Goal: Task Accomplishment & Management: Manage account settings

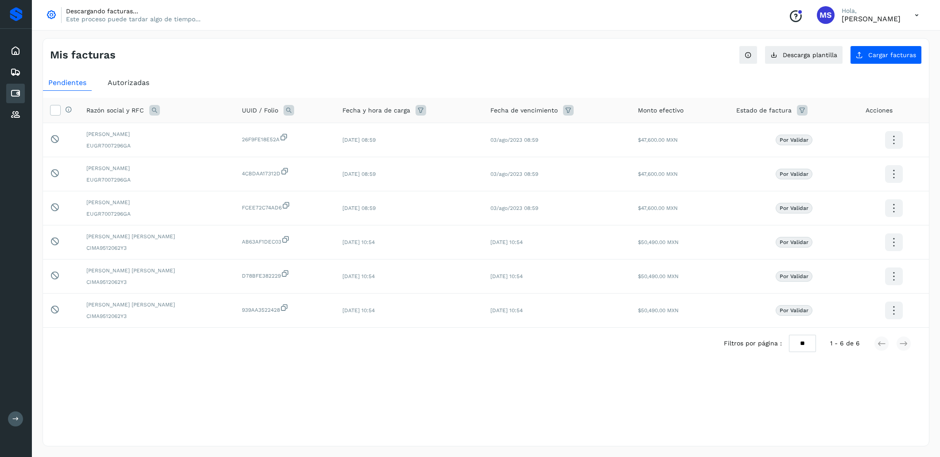
select select "**"
click at [85, 86] on div "Pendientes" at bounding box center [67, 83] width 49 height 16
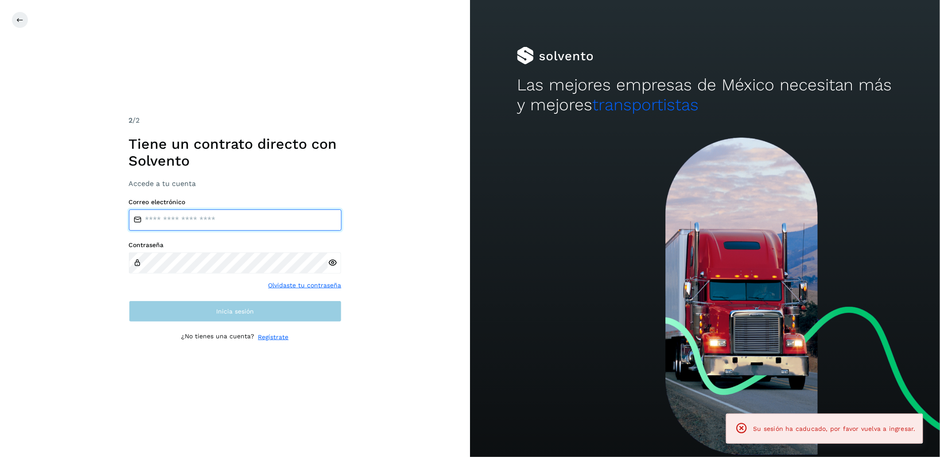
type input "**********"
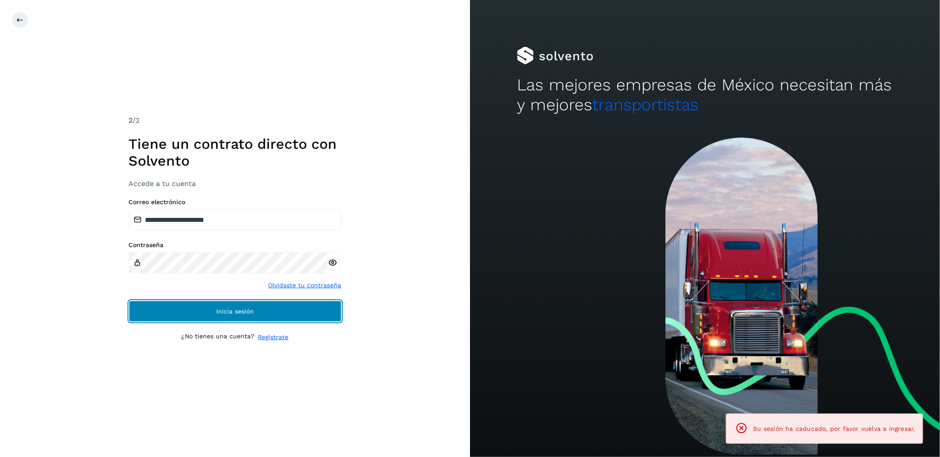
click at [302, 314] on button "Inicia sesión" at bounding box center [235, 311] width 213 height 21
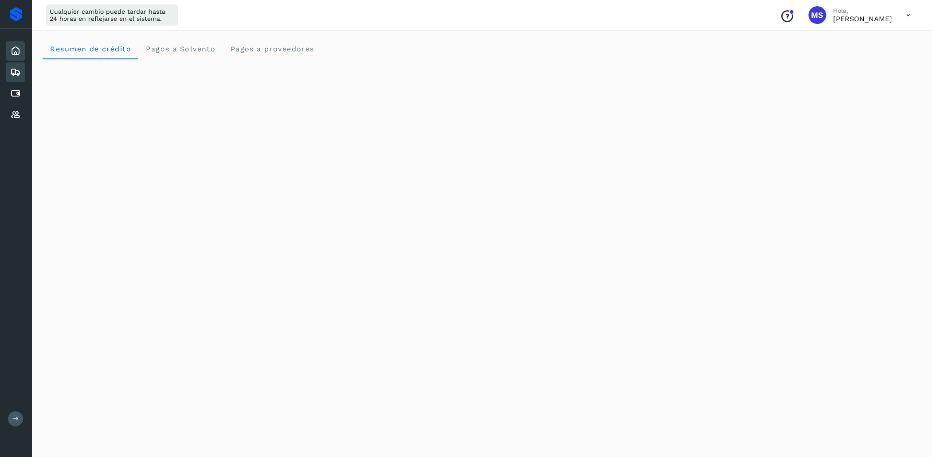
click at [11, 69] on icon at bounding box center [15, 72] width 11 height 11
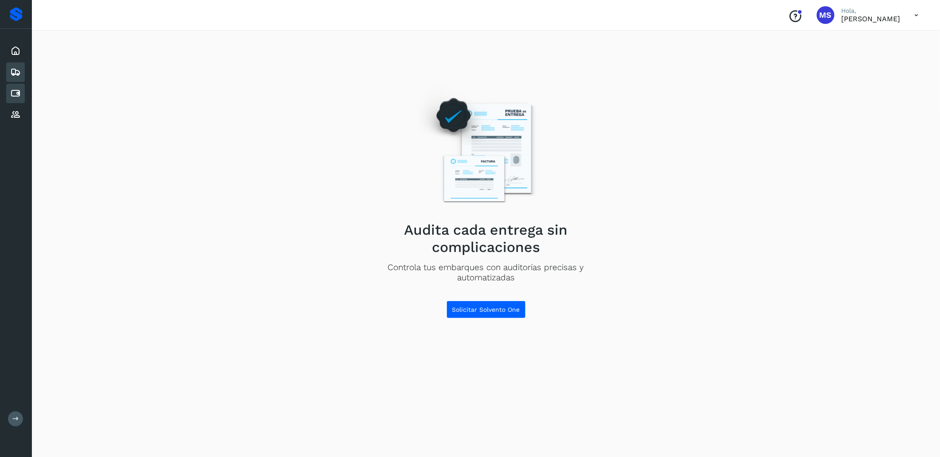
click at [11, 93] on icon at bounding box center [15, 93] width 11 height 11
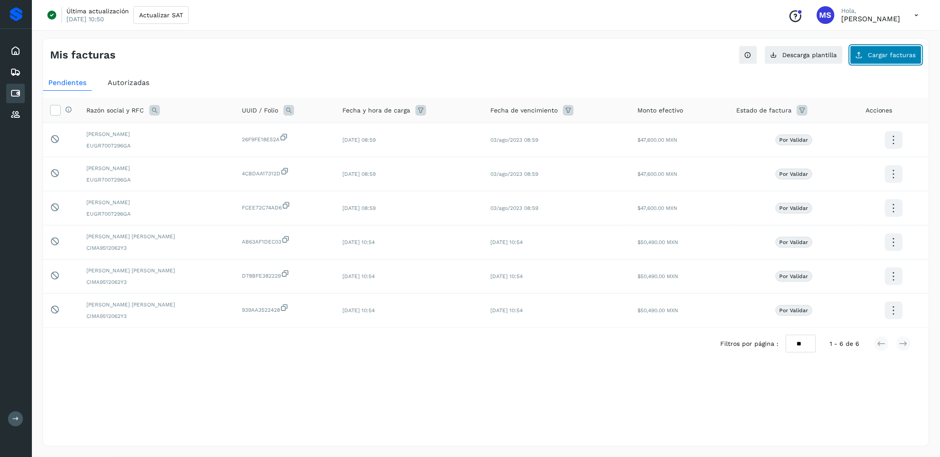
click at [887, 61] on button "Cargar facturas" at bounding box center [886, 55] width 72 height 19
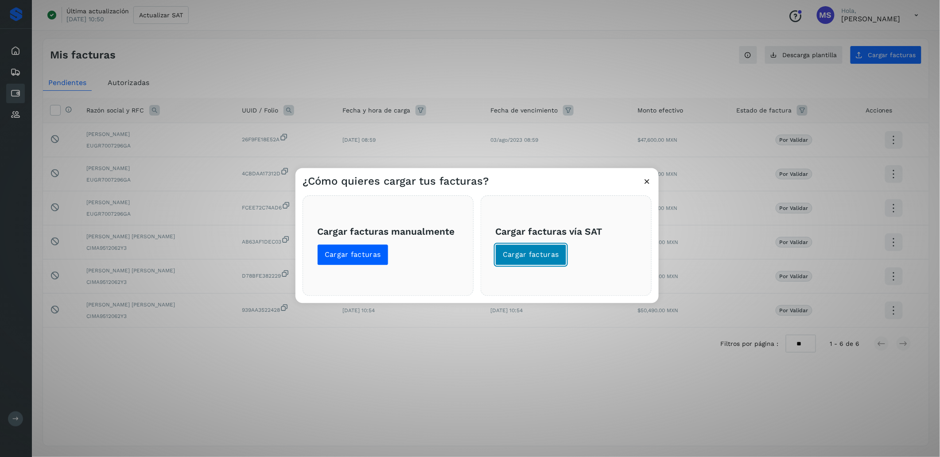
click at [550, 257] on span "Cargar facturas" at bounding box center [531, 255] width 56 height 10
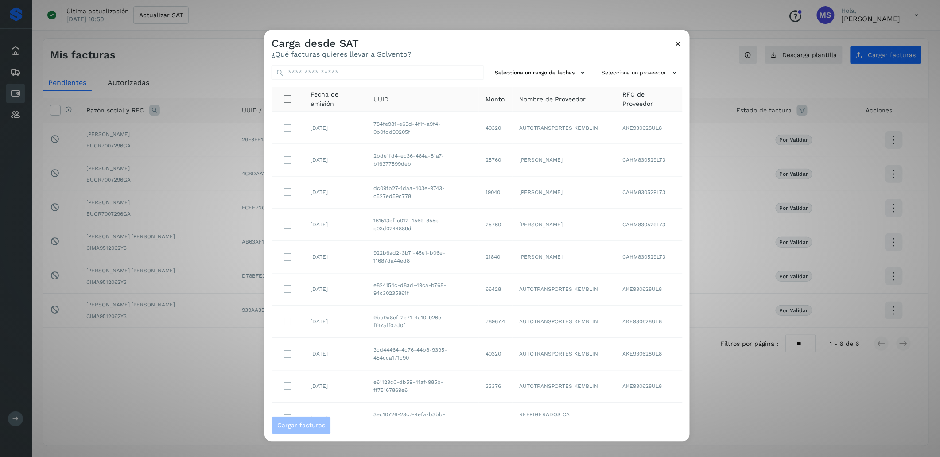
click at [409, 231] on td "161513ef-c012-4569-855c-c03d0244889d" at bounding box center [422, 225] width 113 height 32
click at [315, 424] on span "Cargar facturas" at bounding box center [301, 425] width 48 height 6
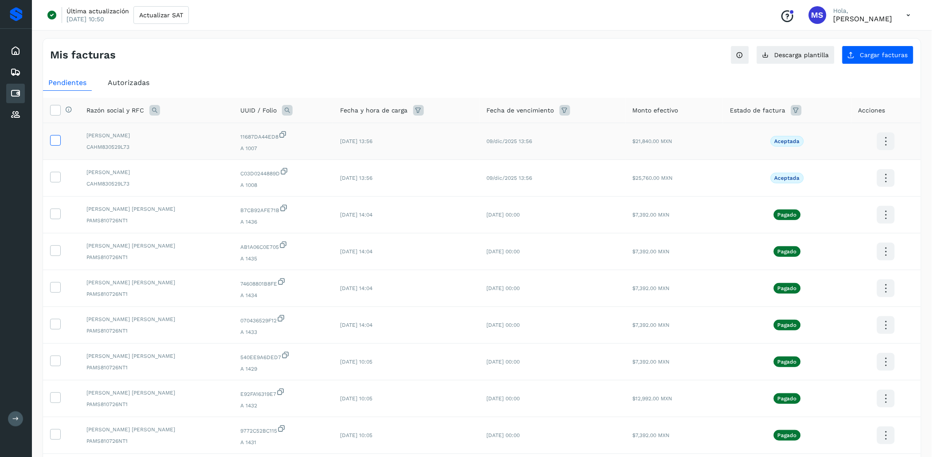
click at [59, 143] on icon at bounding box center [55, 139] width 9 height 9
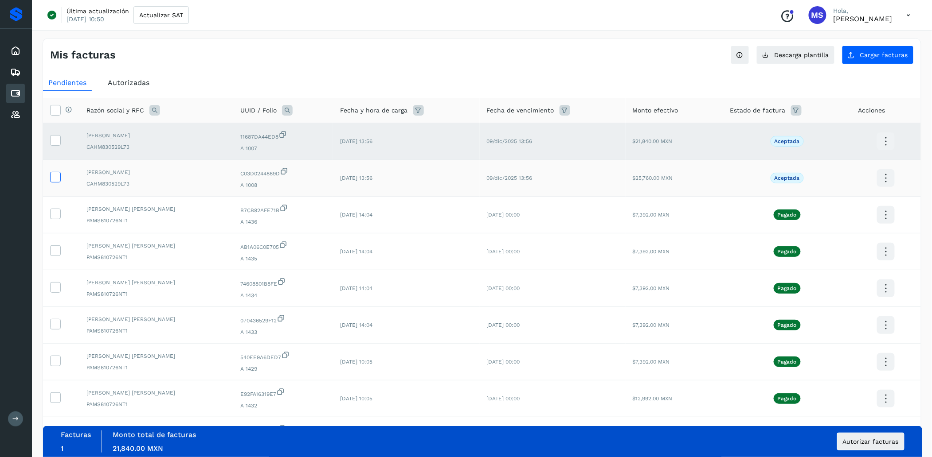
click at [53, 180] on icon at bounding box center [55, 176] width 9 height 9
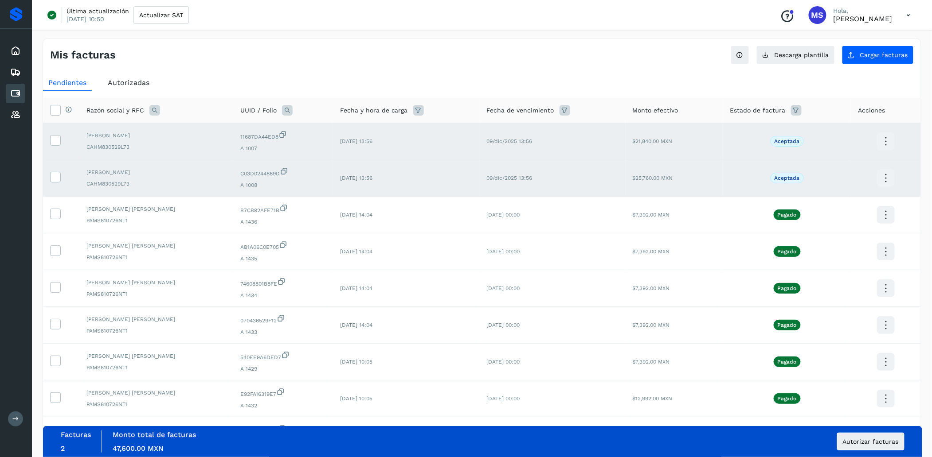
click at [876, 452] on div "Facturas 2 Monto total de facturas Monto total 47,600.00 MXN Autorizar facturas" at bounding box center [482, 442] width 843 height 22
click at [875, 451] on div "Facturas 2 Monto total de facturas Monto total 47,600.00 MXN Autorizar facturas" at bounding box center [482, 442] width 843 height 22
click at [873, 447] on button "Autorizar facturas" at bounding box center [870, 442] width 67 height 18
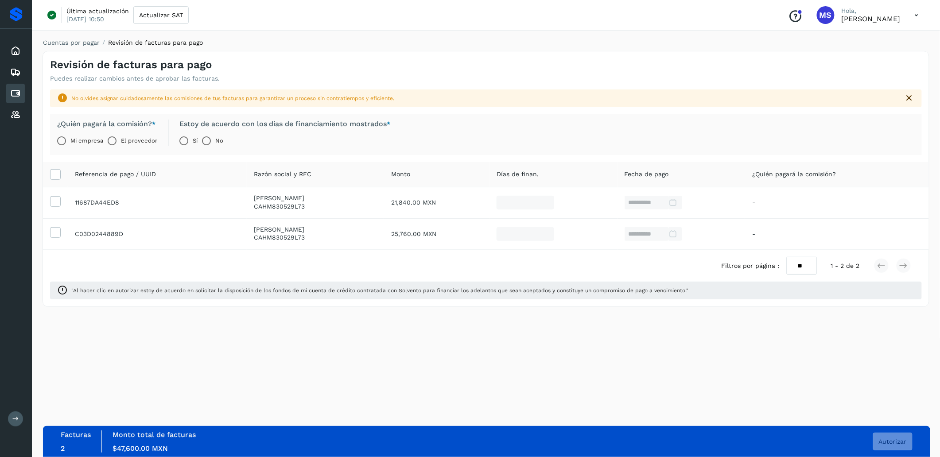
drag, startPoint x: 128, startPoint y: 144, endPoint x: 156, endPoint y: 151, distance: 29.2
click at [130, 145] on label "El proveedor" at bounding box center [139, 141] width 36 height 18
click at [880, 436] on button "Autorizar" at bounding box center [892, 442] width 39 height 18
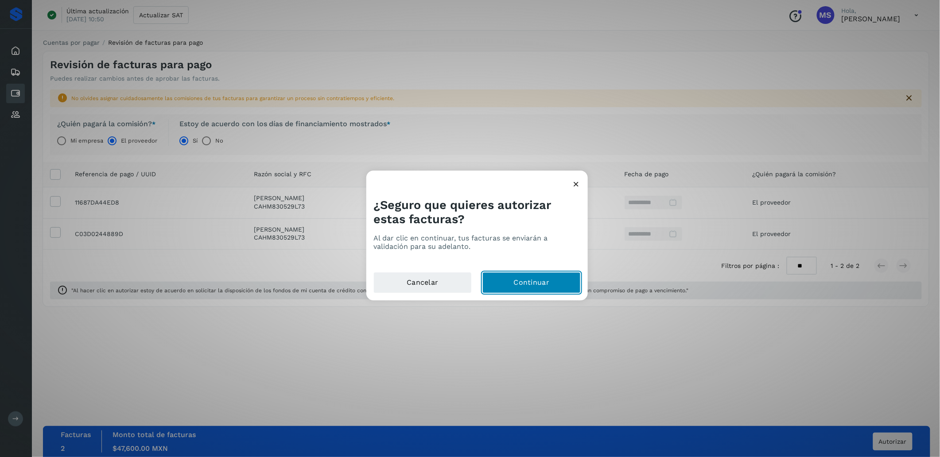
click at [564, 275] on button "Continuar" at bounding box center [532, 283] width 98 height 21
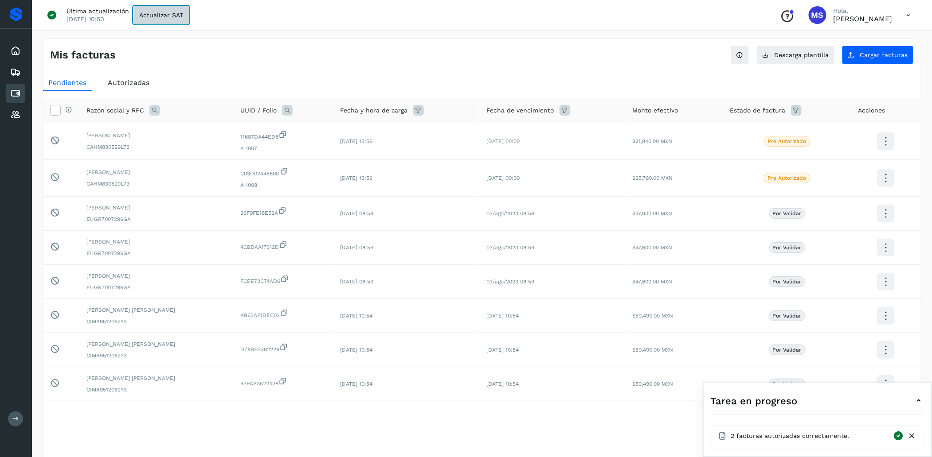
click at [158, 12] on span "Actualizar SAT" at bounding box center [161, 15] width 44 height 6
click at [893, 60] on button "Cargar facturas" at bounding box center [878, 55] width 72 height 19
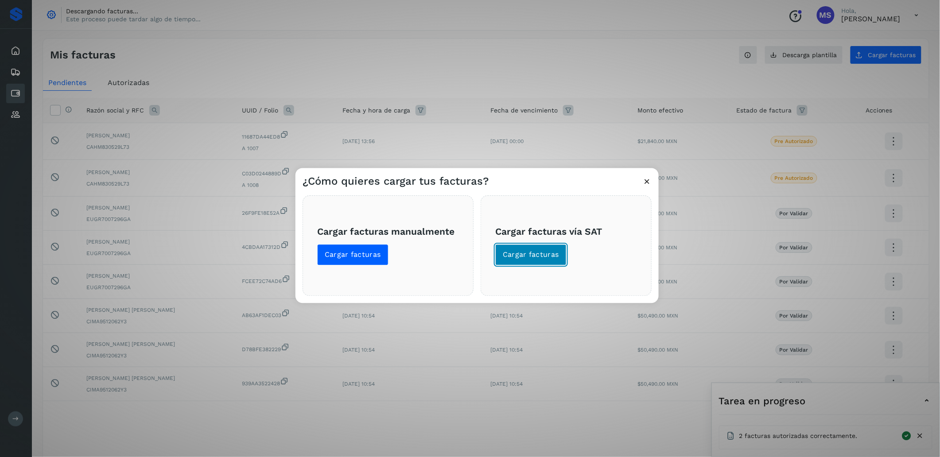
click at [548, 265] on button "Cargar facturas" at bounding box center [530, 255] width 71 height 21
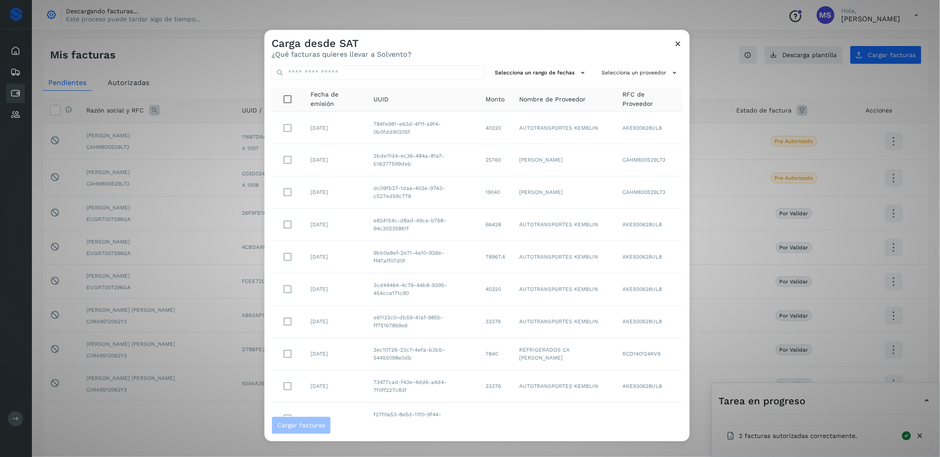
click at [677, 45] on icon at bounding box center [678, 43] width 9 height 9
